Goal: Navigation & Orientation: Go to known website

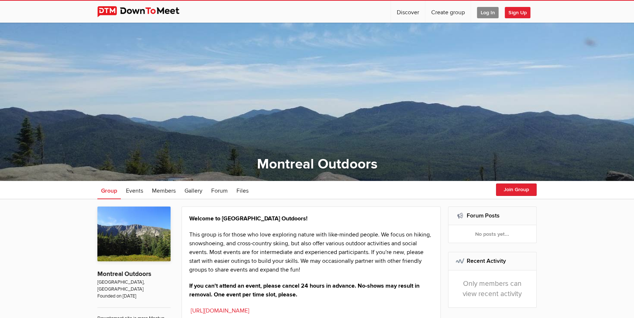
click at [481, 12] on span "Log In" at bounding box center [488, 12] width 22 height 11
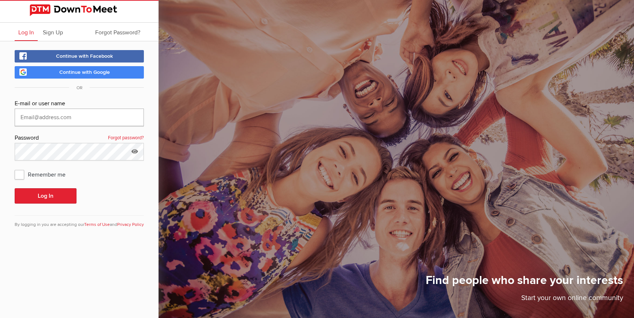
click at [41, 121] on input "text" at bounding box center [79, 118] width 129 height 18
type input "[EMAIL_ADDRESS][DOMAIN_NAME]"
click at [15, 189] on button "Log In" at bounding box center [46, 196] width 62 height 15
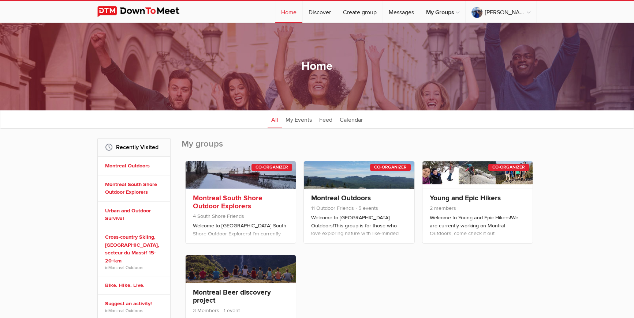
click at [210, 186] on link at bounding box center [241, 174] width 110 height 27
